Goal: Check status

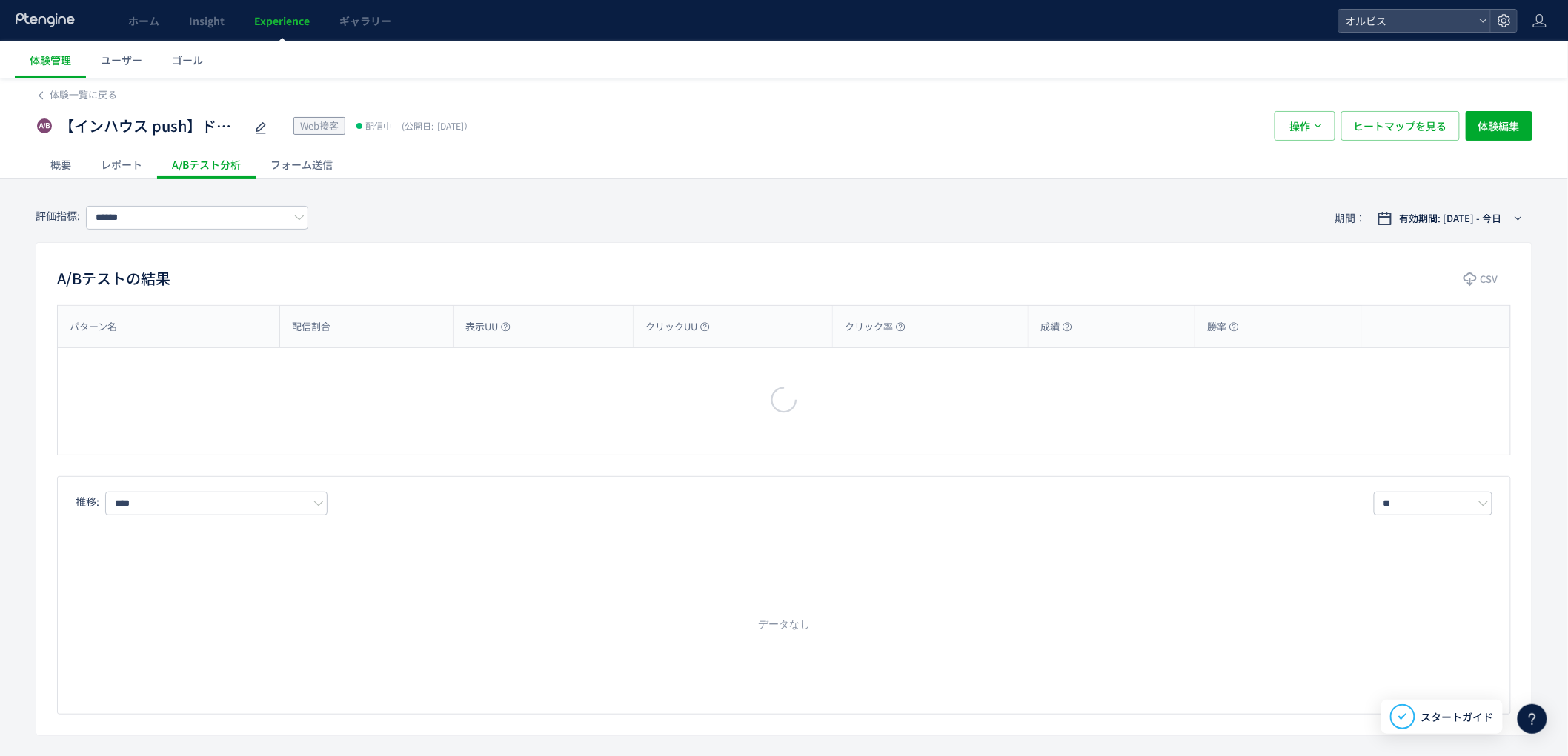
type input "**"
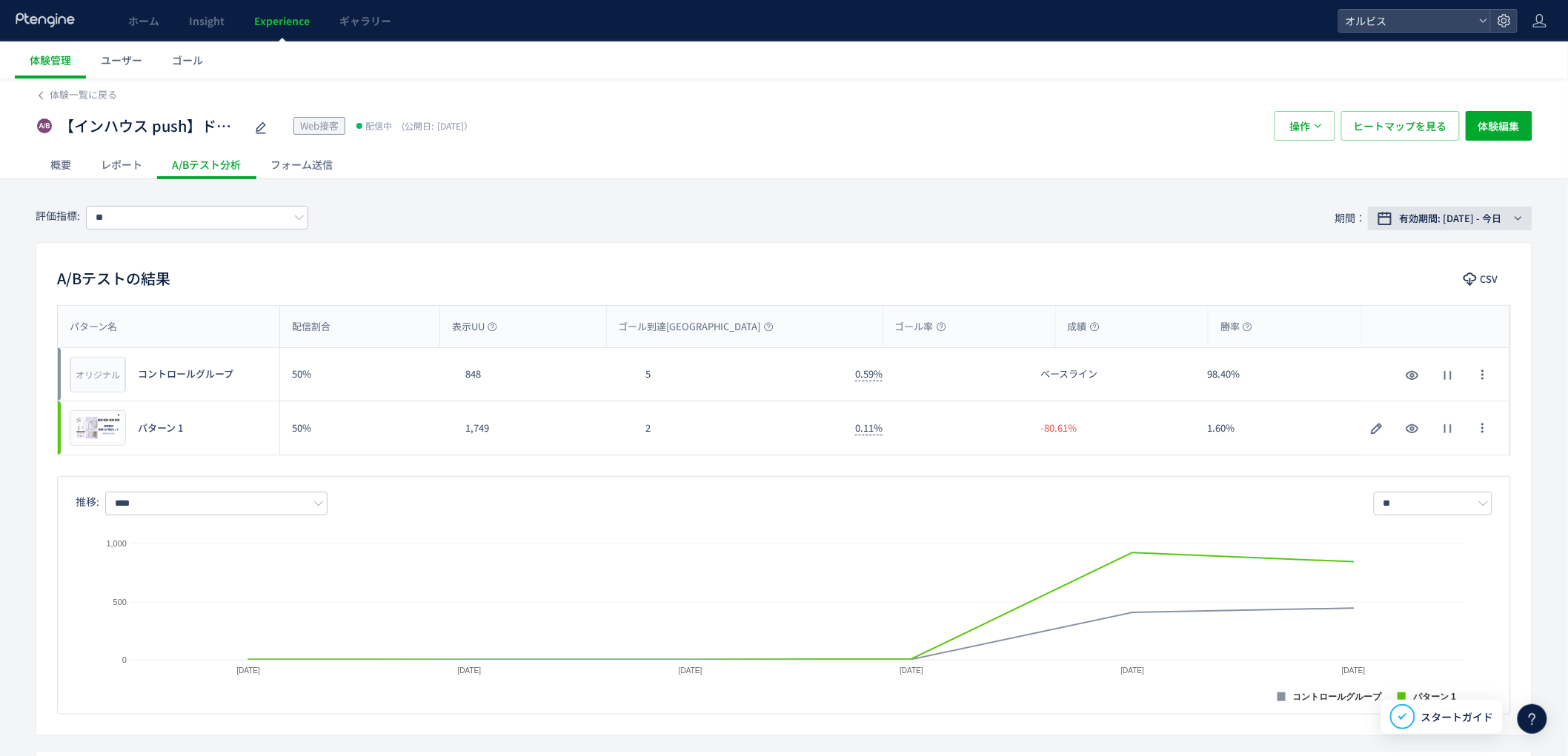
click at [1438, 220] on span "有効期間: [DATE] - 今日" at bounding box center [1451, 218] width 102 height 15
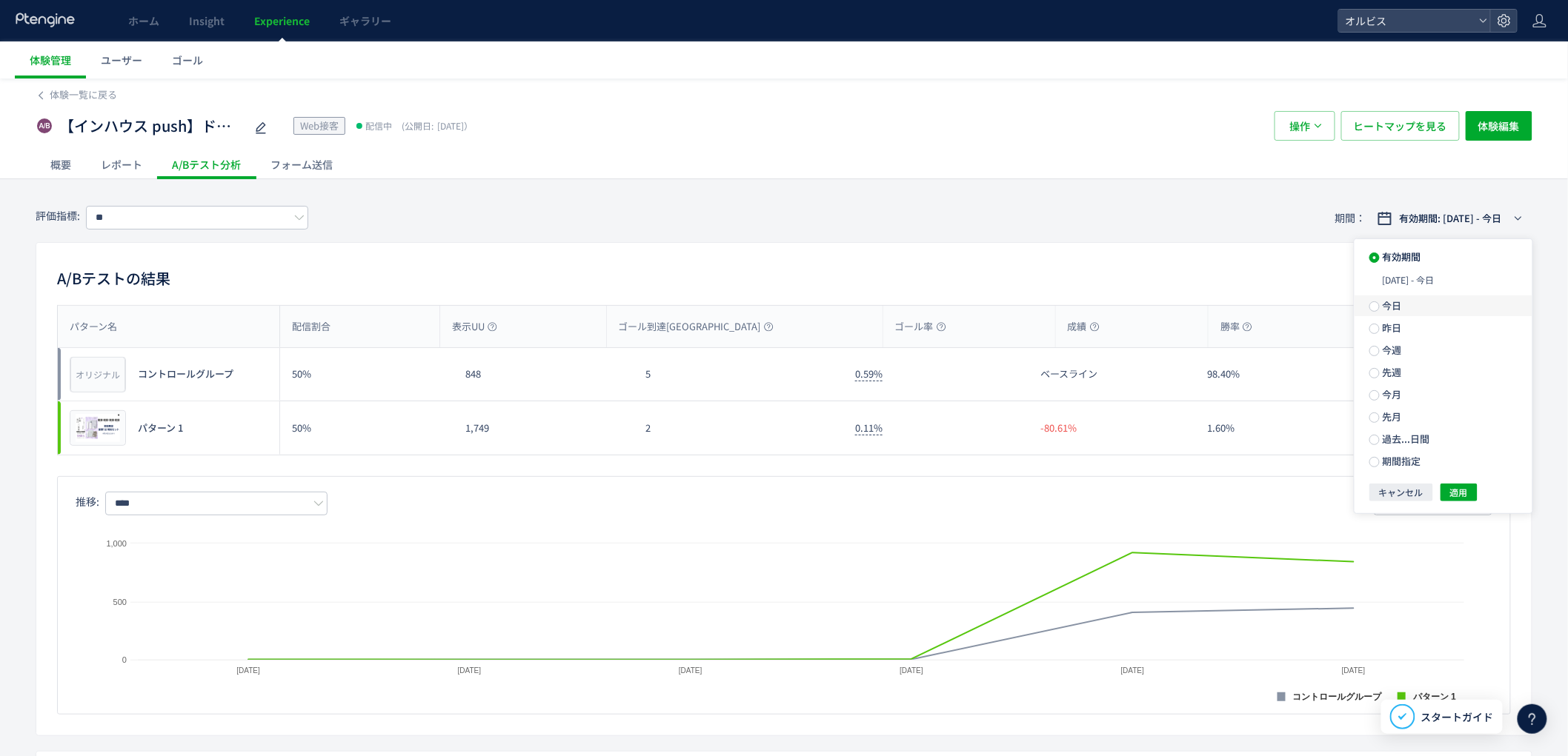
click at [1399, 300] on span "今日" at bounding box center [1391, 305] width 22 height 14
click at [1465, 471] on span "適用" at bounding box center [1459, 466] width 18 height 18
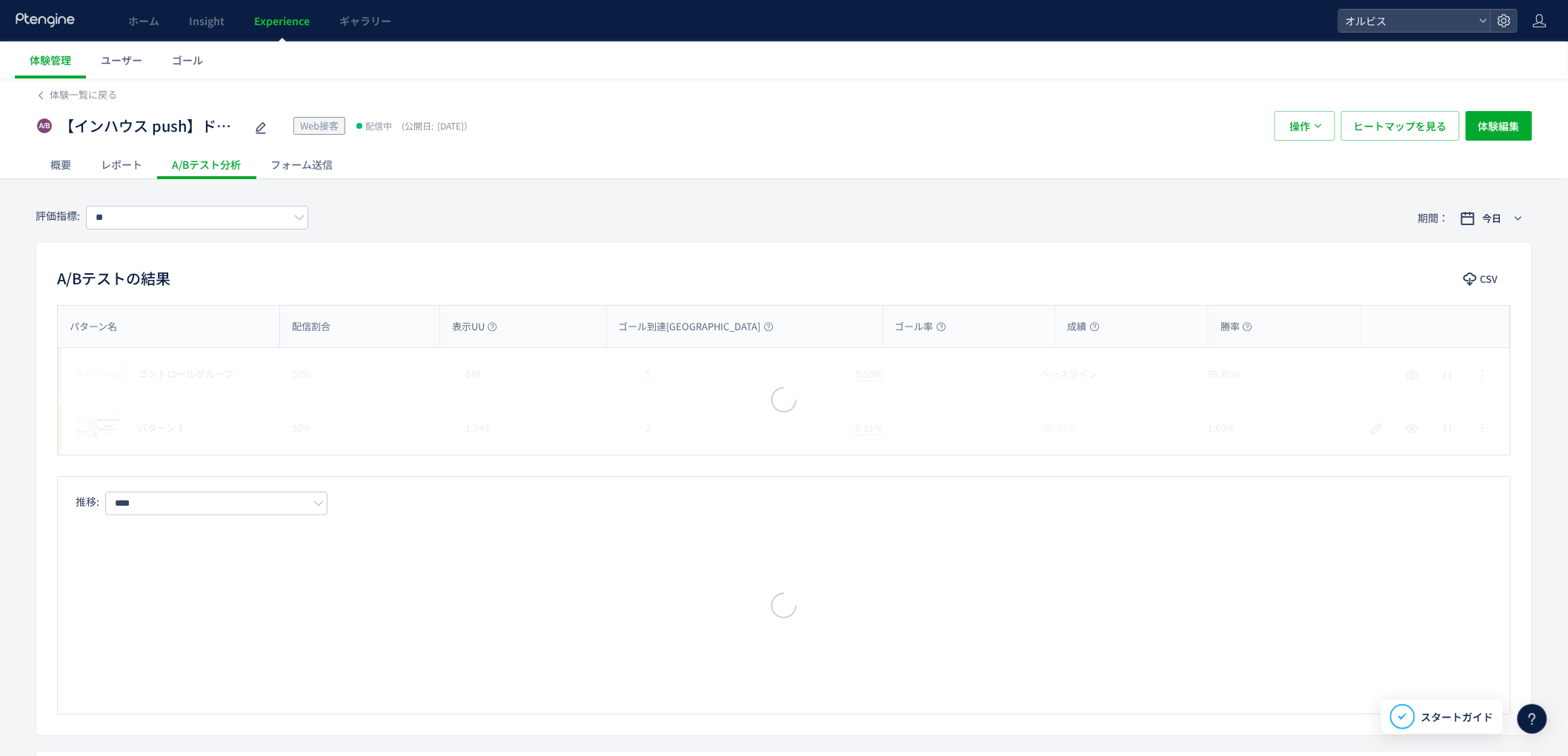
click at [1118, 263] on div "A/Bテストの結果 CSV パターン名 配信割合 表示UU ゴール到達UU ゴール率 成績 勝率 パターン名 オリジナル プレビュー コントロールグループ 5…" at bounding box center [783, 489] width 1496 height 494
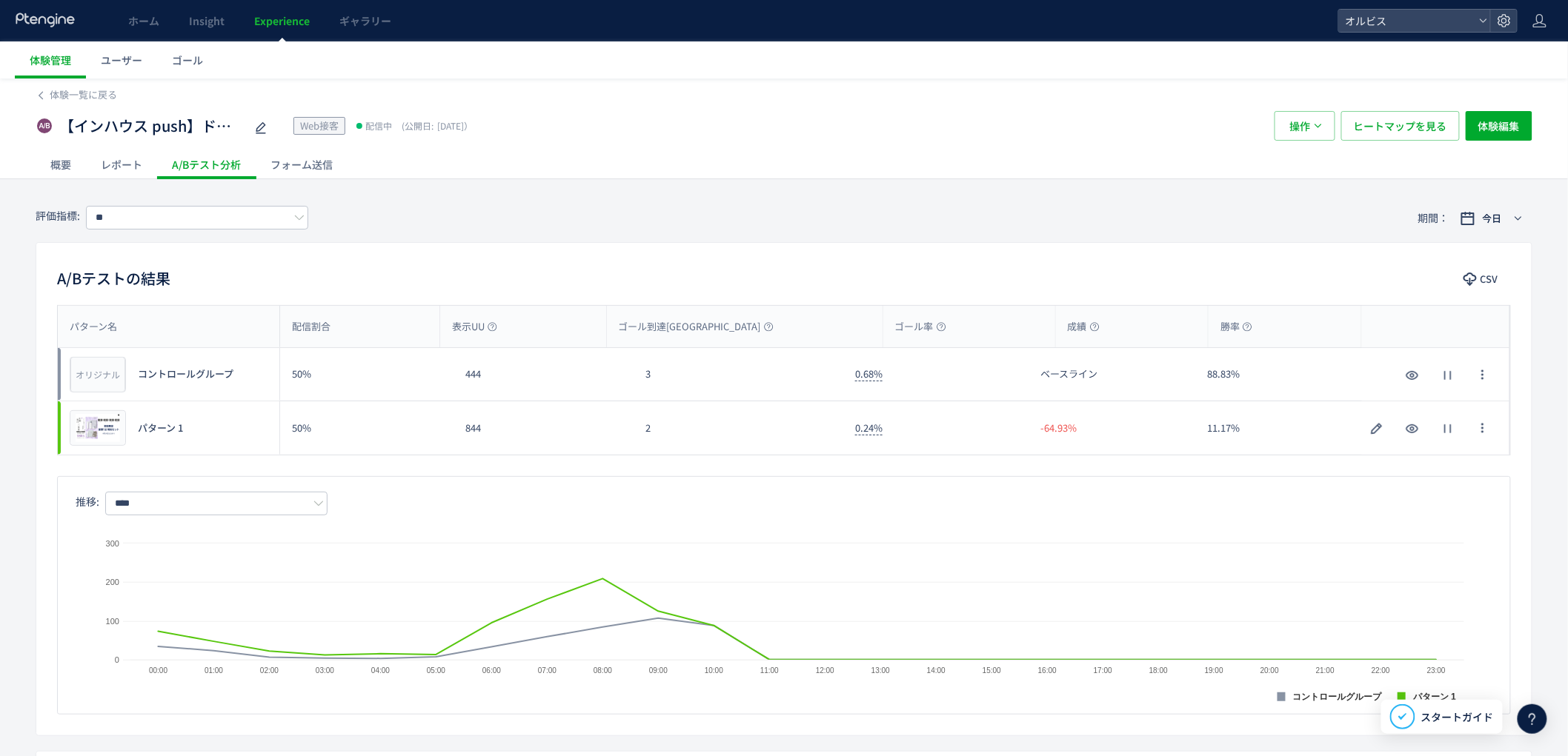
click at [693, 459] on div "パターン名 配信割合 表示UU ゴール到達UU ゴール率 成績 勝率 パターン名 オリジナル プレビュー コントロールグループ 50% 444 3 0.68%…" at bounding box center [784, 510] width 1496 height 410
click at [697, 459] on div "パターン名 配信割合 表示UU ゴール到達UU ゴール率 成績 勝率 パターン名 オリジナル プレビュー コントロールグループ 50% 444 3 0.68%…" at bounding box center [784, 510] width 1496 height 410
click at [698, 460] on div "パターン名 配信割合 表示UU ゴール到達UU ゴール率 成績 勝率 パターン名 オリジナル プレビュー コントロールグループ 50% 444 3 0.68%…" at bounding box center [784, 510] width 1496 height 410
